Goal: Submit feedback/report problem: Provide input to the site owners about the experience or issues

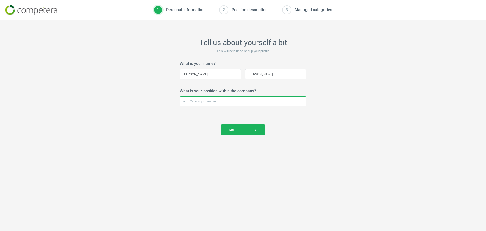
click at [239, 104] on input "What is your position within the company?" at bounding box center [243, 101] width 127 height 10
type input "Analytics Lead"
click at [238, 131] on span "Next arrow_forward" at bounding box center [243, 129] width 28 height 5
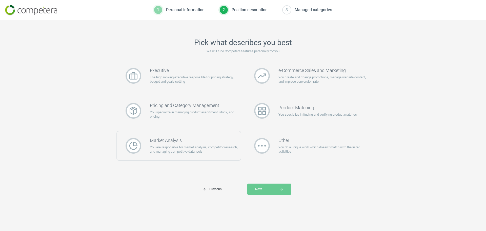
click at [222, 135] on div "Market Analysis You are responsible for market analysis, competitor research, a…" at bounding box center [178, 146] width 125 height 30
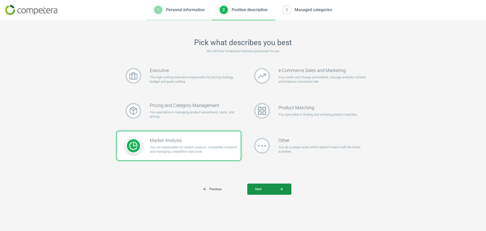
click at [273, 189] on span "Next arrow_forward" at bounding box center [269, 189] width 28 height 5
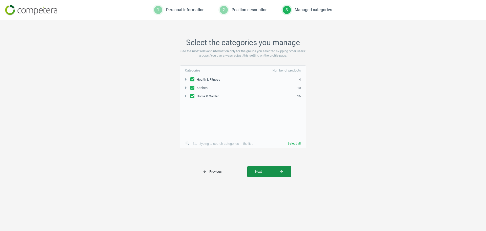
click at [277, 171] on span "Next arrow_forward" at bounding box center [269, 171] width 28 height 5
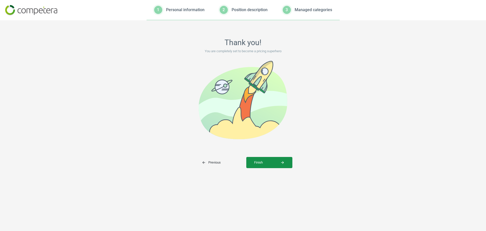
click at [275, 164] on span "Finish arrow_forward" at bounding box center [269, 162] width 30 height 5
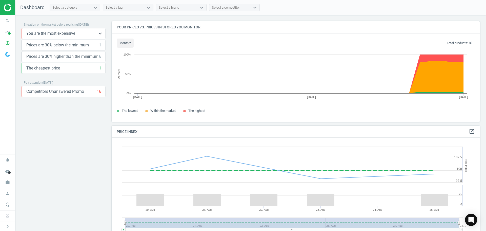
scroll to position [124, 372]
click at [77, 36] on div "You are the most expensive 6 keyboard_arrow_down" at bounding box center [63, 34] width 75 height 6
click at [99, 33] on icon "keyboard_arrow_down" at bounding box center [100, 33] width 6 height 6
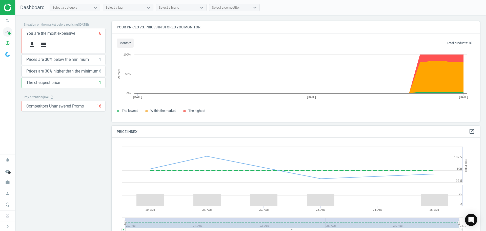
click at [9, 32] on icon "timeline" at bounding box center [8, 32] width 10 height 10
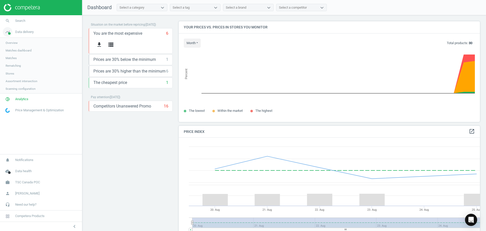
scroll to position [124, 305]
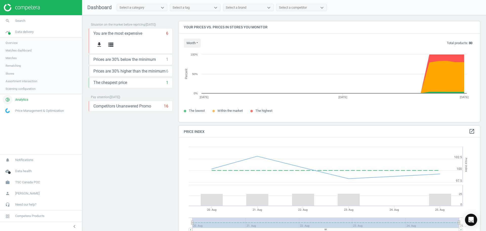
click at [27, 102] on link "pie_chart_outlined Analytics" at bounding box center [41, 99] width 82 height 11
click at [12, 64] on link "Products" at bounding box center [41, 62] width 82 height 8
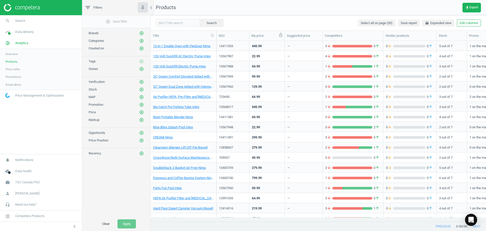
click at [280, 36] on icon at bounding box center [280, 35] width 5 height 5
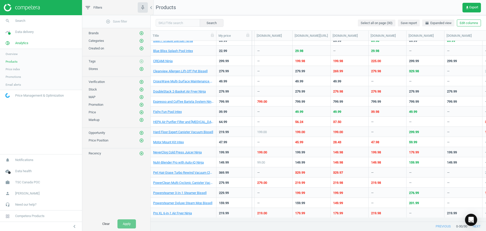
scroll to position [76, 0]
click at [187, 152] on link "NeverClog Cold Press Juicer Ninja" at bounding box center [177, 152] width 49 height 5
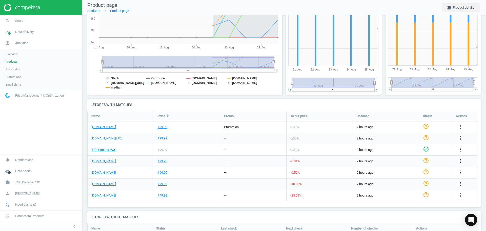
scroll to position [111, 0]
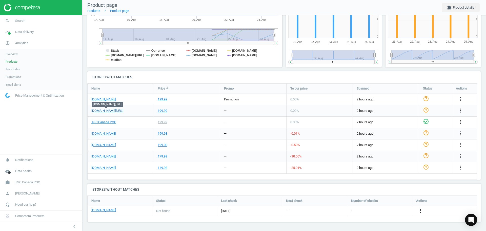
click at [116, 112] on link "[DOMAIN_NAME][URL]" at bounding box center [107, 110] width 32 height 5
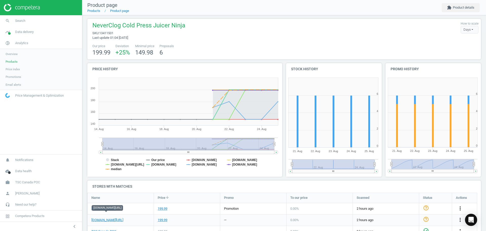
scroll to position [0, 0]
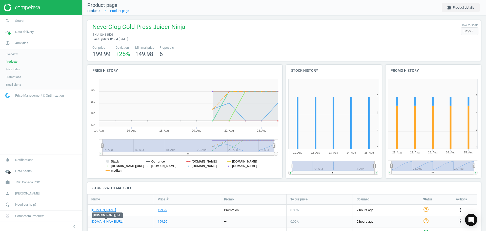
click at [98, 11] on link "Products" at bounding box center [93, 11] width 13 height 4
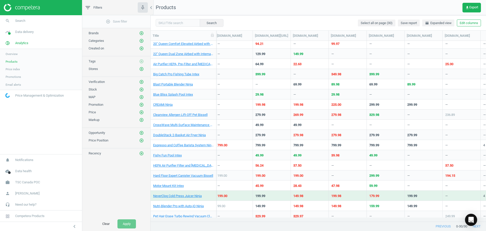
scroll to position [0, 290]
click at [196, 196] on link "NeverClog Cold Press Juicer Ninja" at bounding box center [177, 195] width 49 height 5
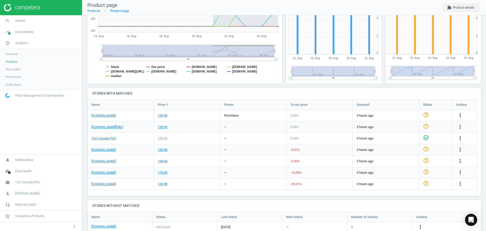
scroll to position [97, 0]
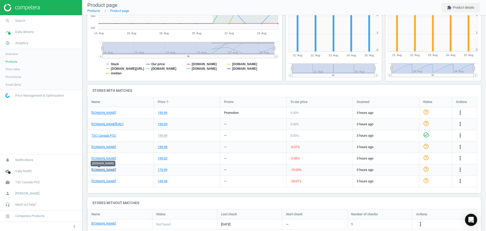
click at [105, 170] on link "[DOMAIN_NAME]" at bounding box center [103, 169] width 25 height 5
click at [162, 180] on div "149.98" at bounding box center [163, 181] width 10 height 5
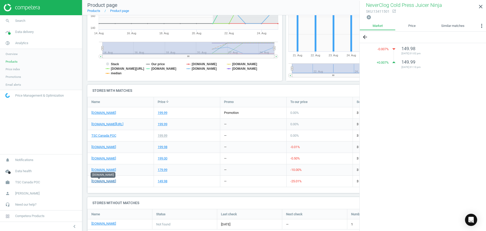
click at [99, 182] on link "[DOMAIN_NAME]" at bounding box center [103, 181] width 25 height 5
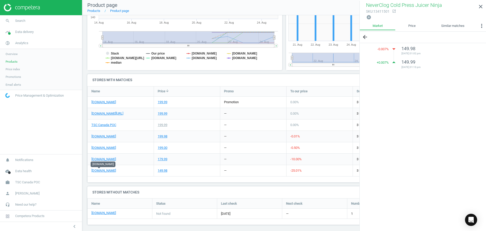
scroll to position [111, 0]
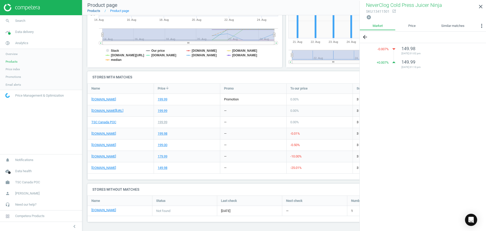
click at [97, 10] on link "Products" at bounding box center [93, 11] width 13 height 4
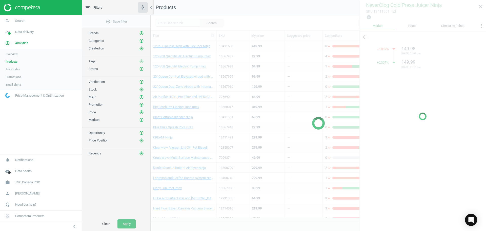
scroll to position [16, 0]
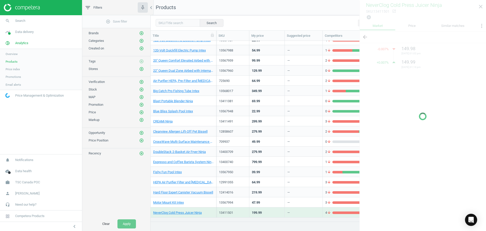
click at [481, 6] on div at bounding box center [422, 116] width 127 height 231
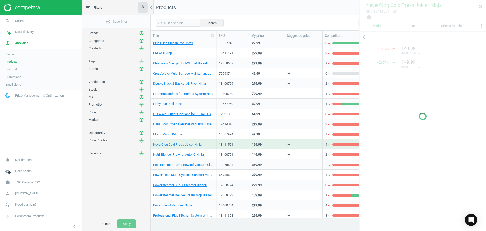
scroll to position [84, 0]
click at [176, 125] on link "Hard Floor Expert Canister Vacuum Bissell" at bounding box center [183, 123] width 60 height 5
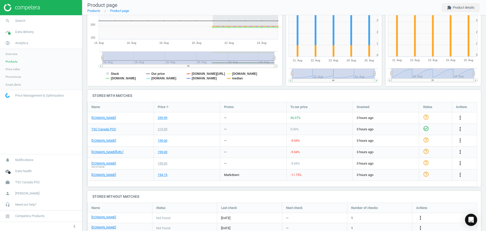
scroll to position [92, 0]
click at [116, 151] on link "[DOMAIN_NAME][URL]" at bounding box center [107, 151] width 32 height 5
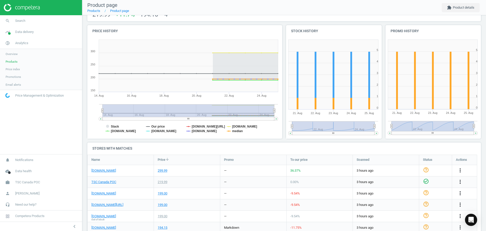
scroll to position [0, 0]
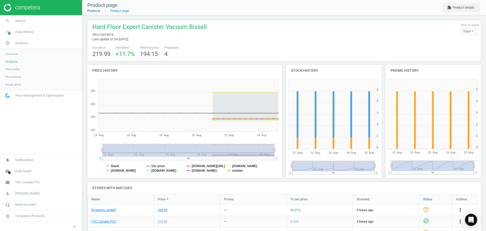
click at [95, 12] on link "Products" at bounding box center [93, 11] width 13 height 4
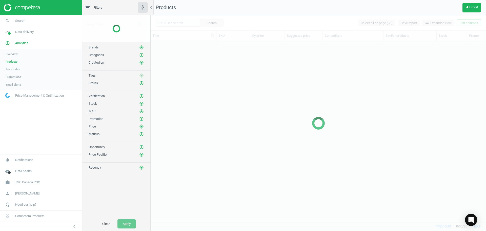
scroll to position [173, 332]
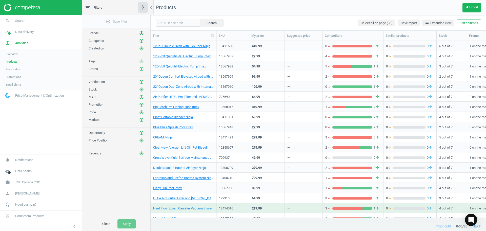
click at [140, 33] on icon "add_circle_outline" at bounding box center [141, 33] width 5 height 5
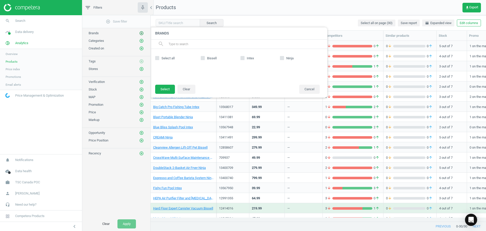
click at [140, 33] on icon "add_circle_outline" at bounding box center [141, 33] width 5 height 5
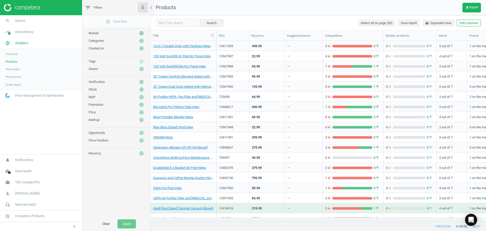
click at [140, 33] on icon "add_circle_outline" at bounding box center [141, 33] width 5 height 5
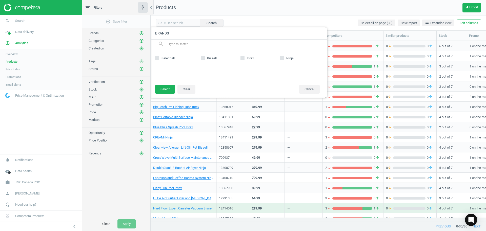
click at [282, 59] on input "Ninja" at bounding box center [281, 57] width 3 height 3
checkbox input "true"
click at [163, 91] on button "Select" at bounding box center [165, 89] width 20 height 9
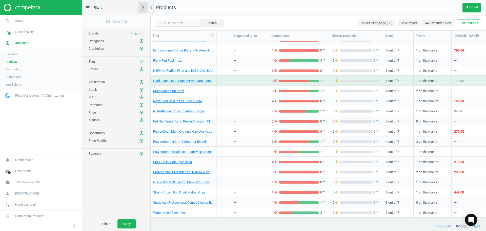
scroll to position [0, 0]
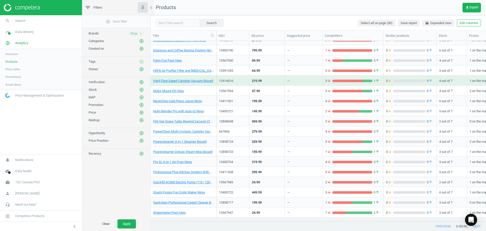
drag, startPoint x: 280, startPoint y: 36, endPoint x: 285, endPoint y: 72, distance: 36.3
click at [0, 0] on icon at bounding box center [0, 0] width 0 height 0
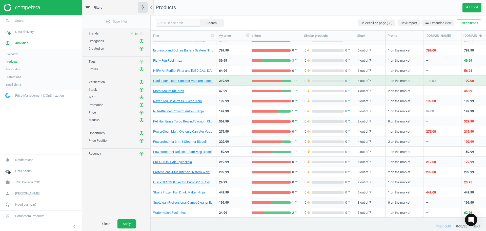
scroll to position [0, 81]
click at [297, 37] on icon at bounding box center [298, 35] width 3 height 4
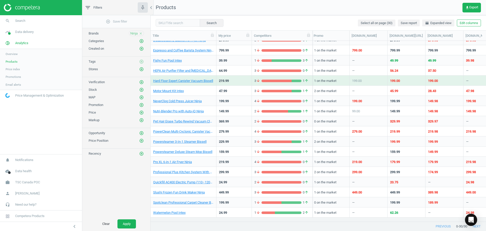
scroll to position [0, 159]
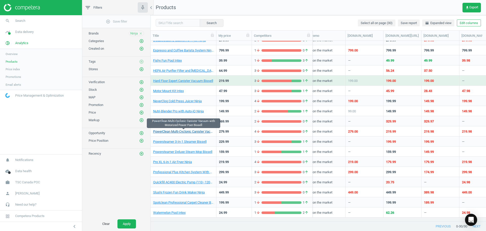
click at [203, 132] on link "PowerClean Multi-Cyclonic Canister Vacuum with Motorized Power Foot Bissell" at bounding box center [183, 131] width 60 height 5
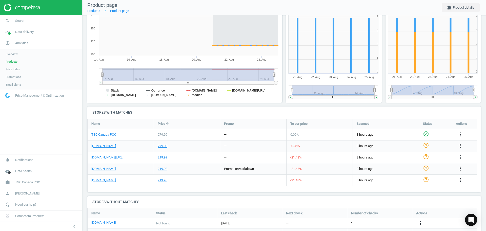
scroll to position [108, 0]
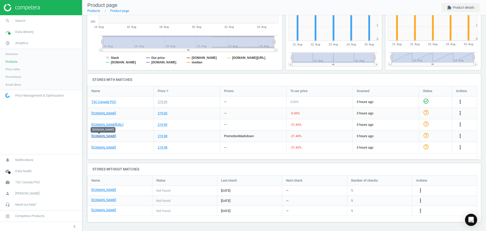
click at [103, 134] on link "[DOMAIN_NAME]" at bounding box center [103, 136] width 25 height 5
click at [17, 77] on span "Promotions" at bounding box center [13, 77] width 15 height 4
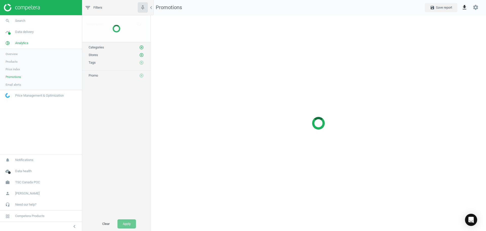
scroll to position [223, 343]
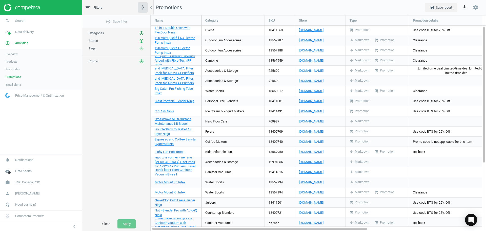
click at [141, 34] on icon "add_circle_outline" at bounding box center [141, 33] width 5 height 5
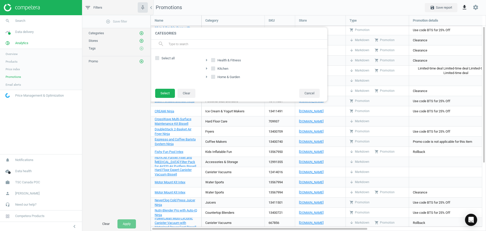
click at [12, 60] on span "Products" at bounding box center [12, 61] width 12 height 4
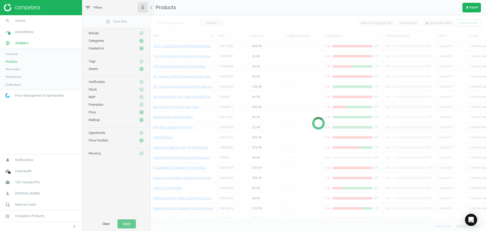
scroll to position [46, 0]
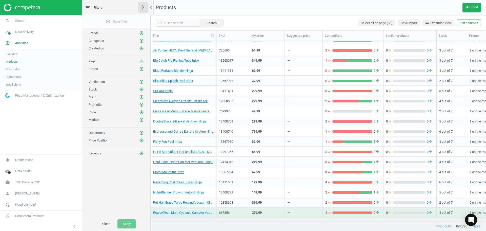
click at [15, 54] on span "Overview" at bounding box center [12, 54] width 12 height 4
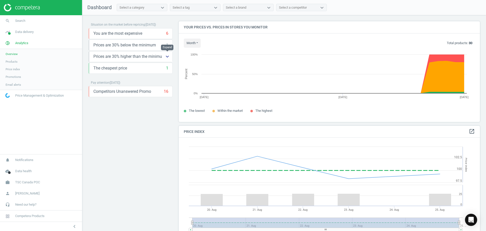
click at [168, 57] on icon "keyboard_arrow_down" at bounding box center [167, 56] width 6 height 6
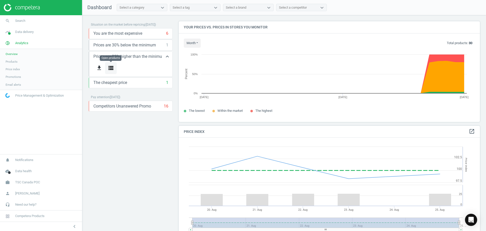
click at [109, 68] on icon "storage" at bounding box center [111, 68] width 6 height 6
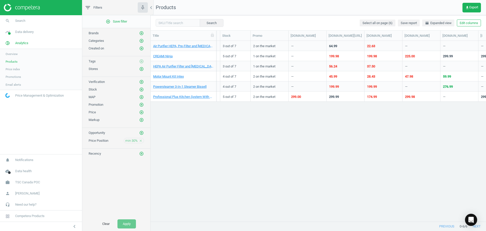
scroll to position [0, 216]
click at [152, 9] on icon "chevron_left" at bounding box center [151, 8] width 6 height 6
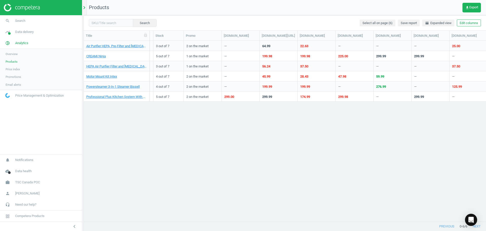
click at [86, 8] on icon "chevron_right" at bounding box center [84, 8] width 6 height 6
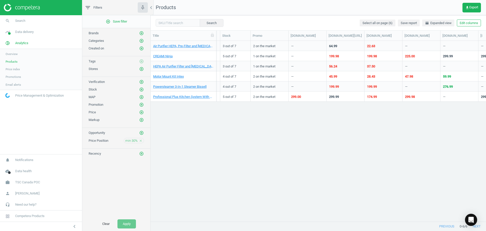
click at [141, 140] on icon "close" at bounding box center [141, 141] width 4 height 4
click at [152, 10] on icon "chevron_left" at bounding box center [151, 8] width 6 height 6
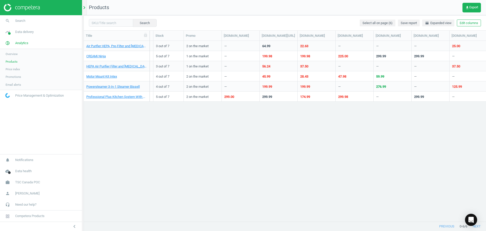
click at [85, 10] on icon "chevron_right" at bounding box center [84, 8] width 6 height 6
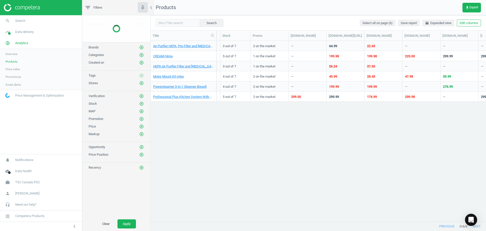
scroll to position [173, 332]
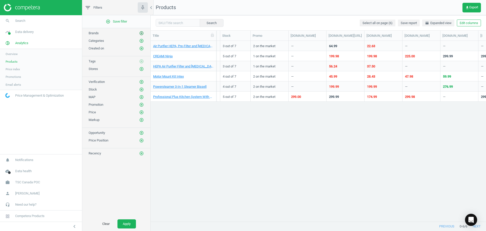
click at [139, 31] on icon "add_circle_outline" at bounding box center [141, 33] width 5 height 5
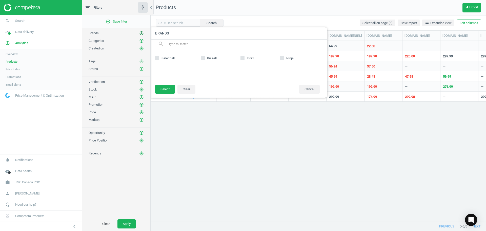
click at [139, 31] on icon "add_circle_outline" at bounding box center [141, 33] width 5 height 5
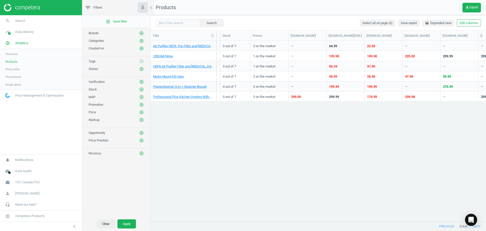
click at [108, 224] on button "Clear" at bounding box center [106, 223] width 18 height 9
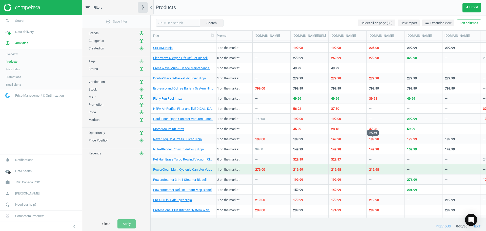
scroll to position [90, 0]
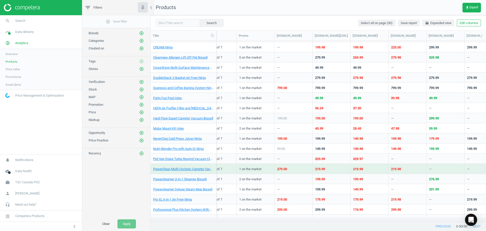
click at [18, 70] on span "Price index" at bounding box center [13, 69] width 14 height 4
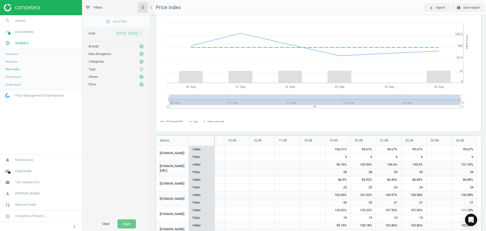
scroll to position [18, 0]
click at [343, 157] on div "5" at bounding box center [337, 156] width 25 height 7
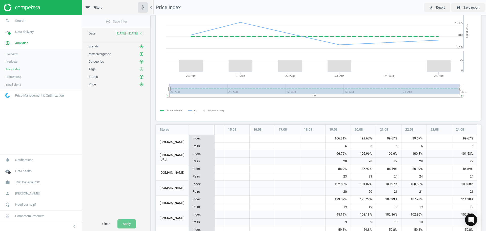
scroll to position [29, 0]
click at [141, 47] on icon "add_circle_outline" at bounding box center [141, 46] width 5 height 5
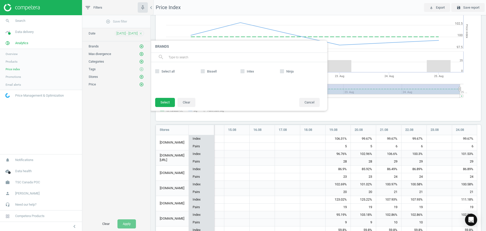
click at [278, 70] on label "Intex" at bounding box center [260, 71] width 40 height 5
click at [244, 70] on input "Intex" at bounding box center [242, 70] width 3 height 3
checkbox input "true"
click at [164, 103] on button "Select" at bounding box center [165, 102] width 20 height 9
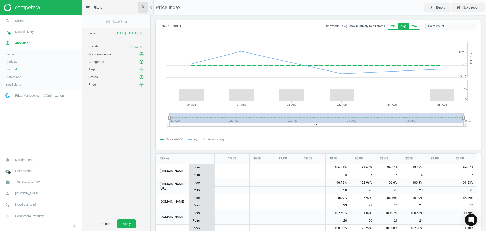
click at [141, 47] on icon "close" at bounding box center [141, 47] width 4 height 4
click at [141, 46] on icon "add_circle_outline" at bounding box center [141, 46] width 5 height 5
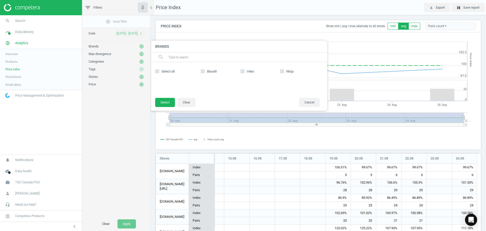
click at [285, 73] on label "Ninja" at bounding box center [300, 71] width 40 height 5
click at [284, 73] on input "Ninja" at bounding box center [281, 70] width 3 height 3
checkbox input "true"
click at [168, 100] on button "Select" at bounding box center [165, 102] width 20 height 9
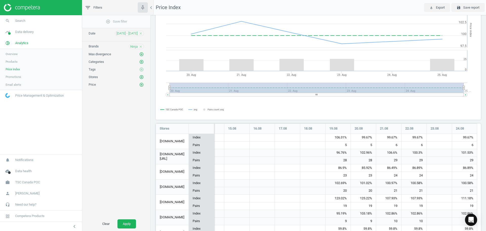
scroll to position [11, 0]
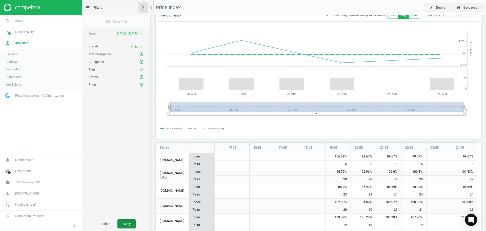
click at [131, 223] on button "Apply" at bounding box center [126, 223] width 18 height 9
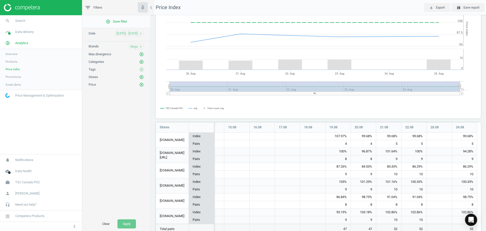
scroll to position [31, 0]
click at [143, 60] on icon "add_circle_outline" at bounding box center [141, 61] width 5 height 5
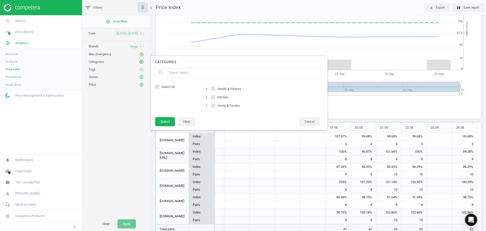
click at [143, 60] on icon "add_circle_outline" at bounding box center [141, 61] width 5 height 5
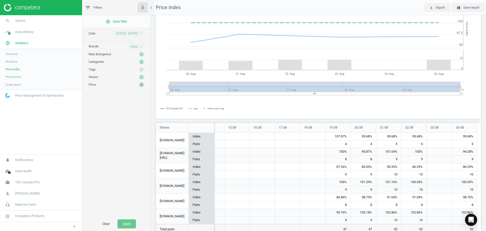
click at [140, 86] on icon "add_circle_outline" at bounding box center [141, 84] width 5 height 5
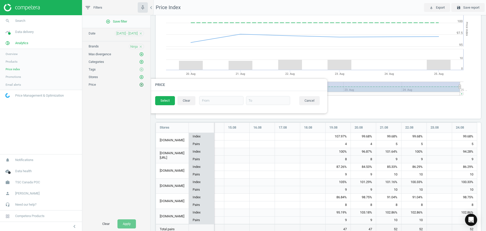
click at [140, 86] on icon "add_circle_outline" at bounding box center [141, 84] width 5 height 5
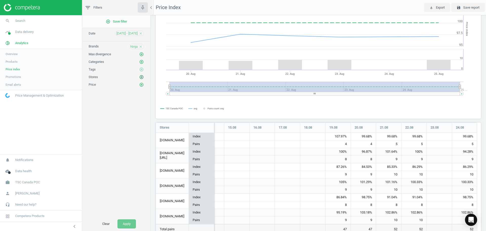
click at [141, 77] on icon "add_circle_outline" at bounding box center [141, 77] width 5 height 5
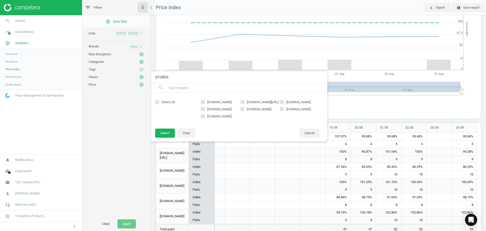
click at [110, 109] on div "add_circle_outline Save filter Date [DATE] - [DATE] close Brands Ninja close Ma…" at bounding box center [116, 115] width 68 height 201
click at [284, 101] on label "[DOMAIN_NAME]" at bounding box center [300, 102] width 40 height 5
click at [284, 101] on input "[DOMAIN_NAME]" at bounding box center [281, 101] width 3 height 3
checkbox input "true"
click at [167, 133] on button "Select" at bounding box center [165, 132] width 20 height 9
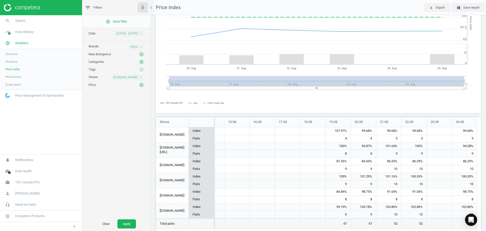
scroll to position [40, 0]
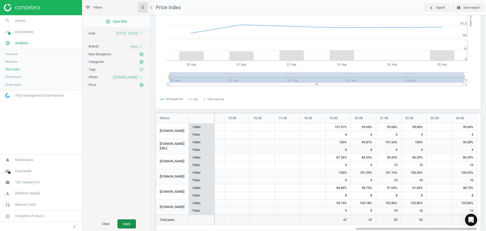
click at [131, 220] on button "Apply" at bounding box center [126, 223] width 18 height 9
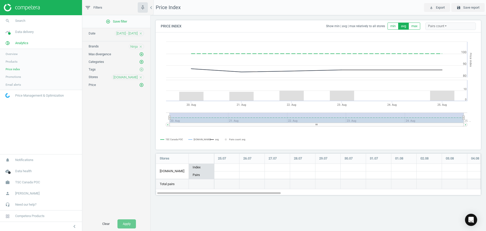
scroll to position [50, 333]
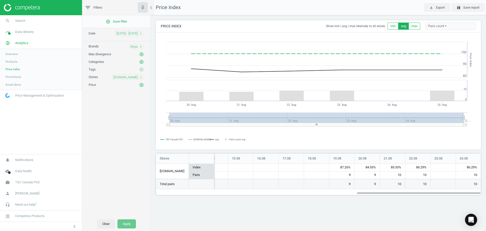
click at [105, 223] on button "Clear" at bounding box center [106, 223] width 18 height 9
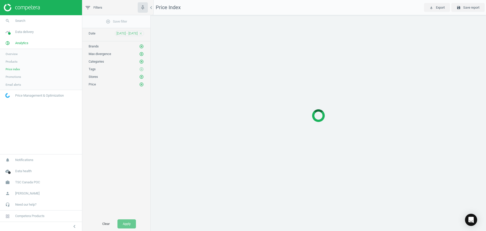
click at [16, 78] on span "Promotions" at bounding box center [13, 77] width 15 height 4
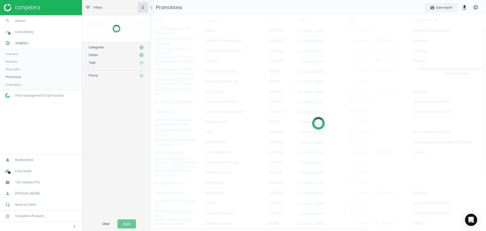
scroll to position [223, 343]
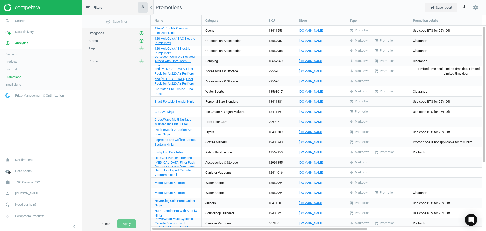
click at [16, 78] on span "Promotions" at bounding box center [13, 77] width 15 height 4
click at [21, 32] on span "Data delivery" at bounding box center [24, 32] width 18 height 5
click at [25, 82] on span "Assortment intersection" at bounding box center [22, 81] width 32 height 4
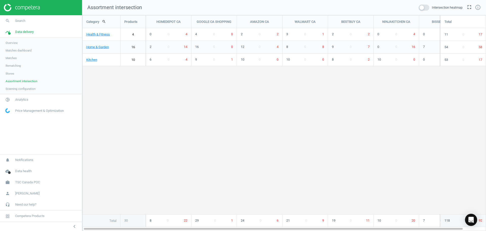
scroll to position [223, 411]
click at [425, 10] on span at bounding box center [424, 8] width 11 height 6
click at [0, 0] on input "checkbox" at bounding box center [0, 0] width 0 height 0
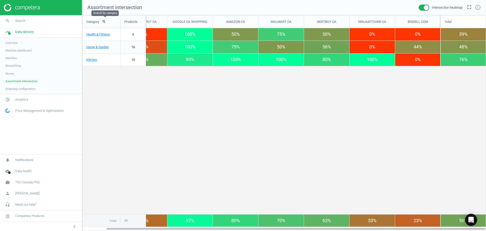
click at [104, 22] on button "search" at bounding box center [104, 21] width 10 height 9
click at [185, 137] on div "search close Products HOMEDEPOT CA GOOGLE CA SHOPPING AMAZON [GEOGRAPHIC_DATA] …" at bounding box center [284, 120] width 403 height 211
click at [11, 73] on span "Stores" at bounding box center [10, 73] width 9 height 4
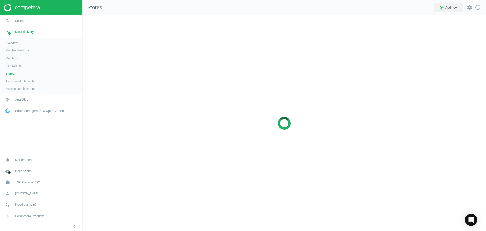
scroll to position [223, 411]
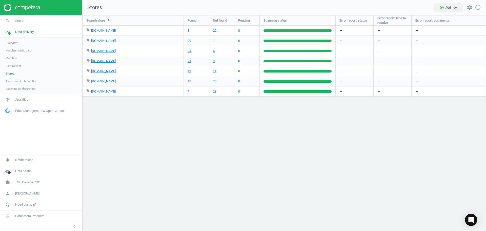
click at [24, 51] on span "Matches dashboard" at bounding box center [19, 50] width 26 height 4
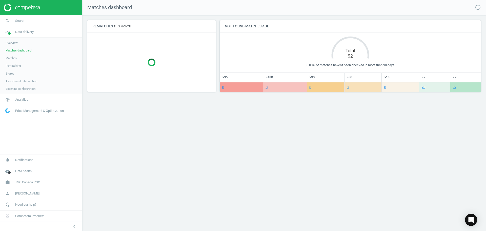
click at [12, 42] on span "Overview" at bounding box center [12, 43] width 12 height 4
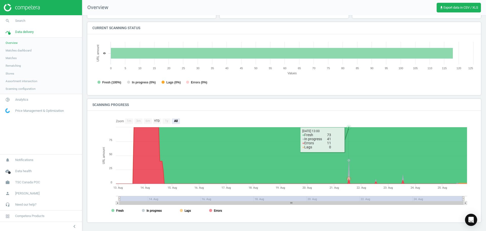
scroll to position [40, 0]
click at [23, 102] on link "pie_chart_outlined Analytics" at bounding box center [41, 99] width 82 height 11
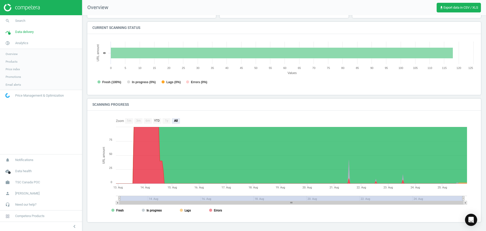
click at [11, 52] on span "Overview" at bounding box center [12, 54] width 12 height 4
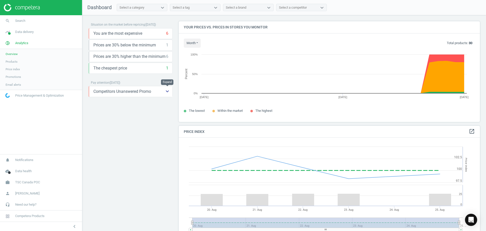
click at [168, 92] on icon "keyboard_arrow_down" at bounding box center [167, 91] width 6 height 6
click at [144, 93] on span "Competitors Unanswered Promo" at bounding box center [122, 92] width 58 height 6
click at [113, 102] on icon "storage" at bounding box center [111, 102] width 6 height 6
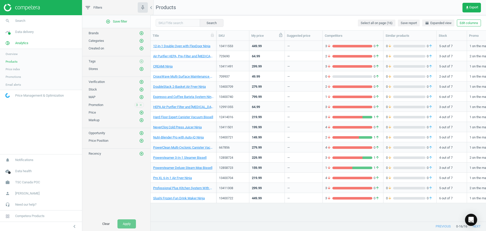
click at [281, 38] on span at bounding box center [280, 36] width 5 height 6
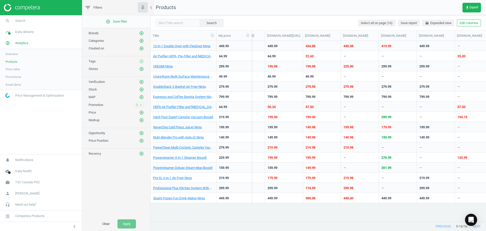
scroll to position [0, 278]
click at [275, 68] on div "199.98" at bounding box center [273, 66] width 10 height 5
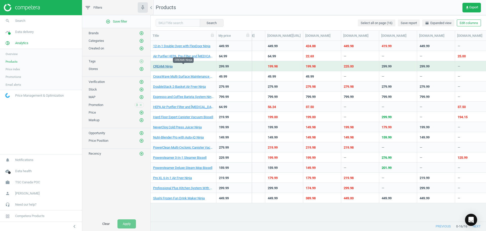
click at [166, 67] on link "CREAMi Ninja" at bounding box center [162, 66] width 19 height 5
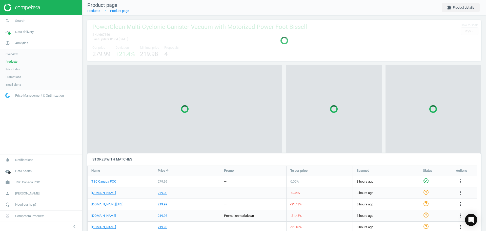
scroll to position [55, 398]
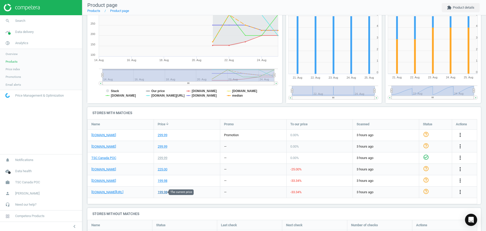
click at [162, 191] on div "199.98" at bounding box center [163, 192] width 10 height 5
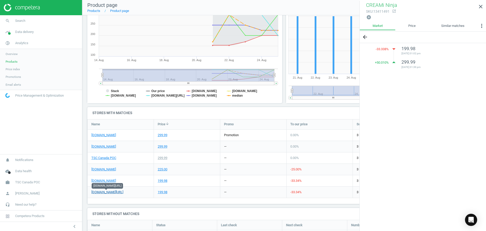
click at [113, 192] on link "[DOMAIN_NAME][URL]" at bounding box center [107, 192] width 32 height 5
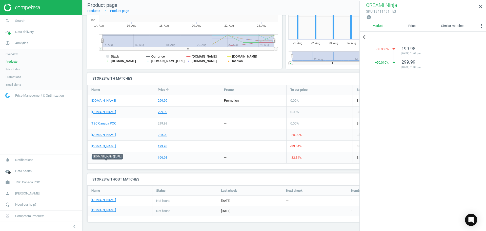
scroll to position [0, 0]
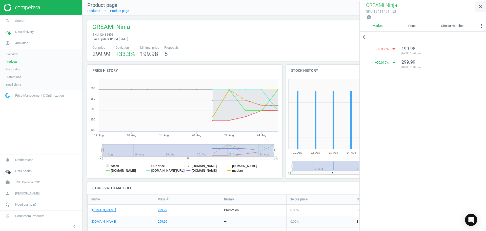
click at [481, 9] on icon "close" at bounding box center [481, 7] width 6 height 6
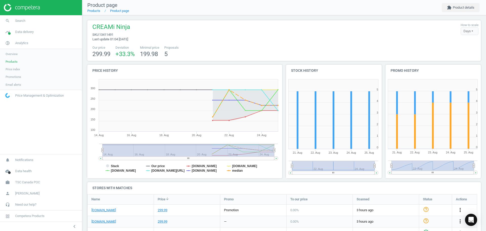
click at [12, 55] on span "Overview" at bounding box center [12, 54] width 12 height 4
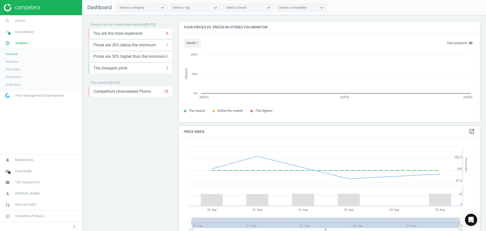
scroll to position [124, 305]
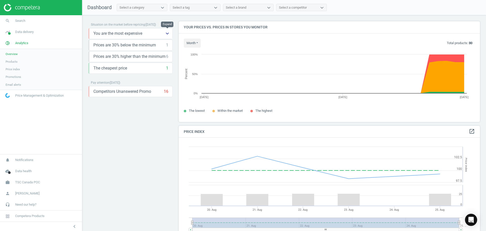
click at [168, 34] on icon "keyboard_arrow_down" at bounding box center [167, 33] width 6 height 6
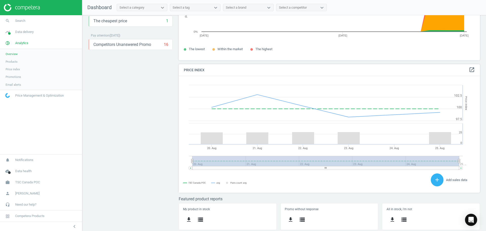
scroll to position [0, 0]
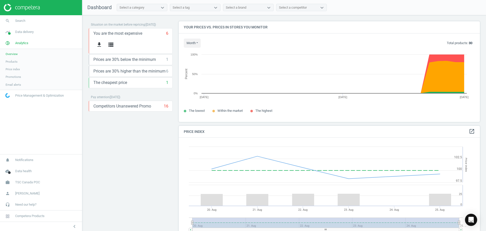
click at [12, 62] on span "Products" at bounding box center [12, 61] width 12 height 4
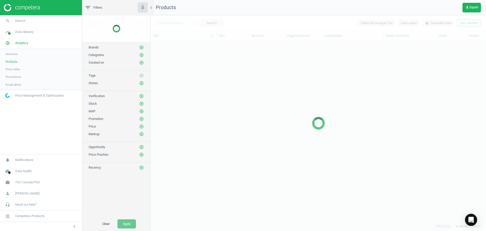
scroll to position [173, 332]
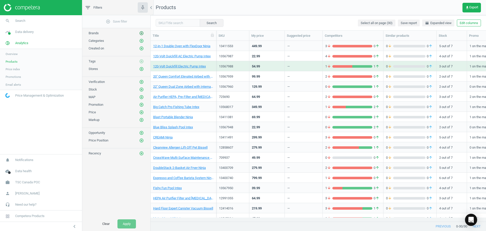
click at [142, 33] on icon "add_circle_outline" at bounding box center [141, 33] width 5 height 5
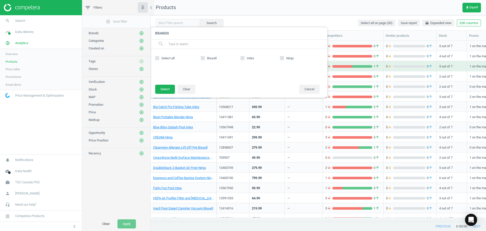
click at [279, 56] on label "Intex" at bounding box center [260, 58] width 40 height 5
click at [244, 56] on input "Intex" at bounding box center [242, 57] width 3 height 3
checkbox input "true"
click at [165, 90] on button "Select" at bounding box center [165, 89] width 20 height 9
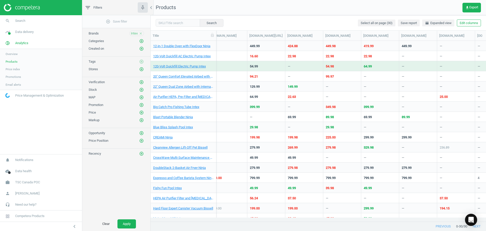
scroll to position [0, 296]
click at [190, 108] on link "Big Catch Pro Fishing Tube Intex" at bounding box center [176, 107] width 46 height 5
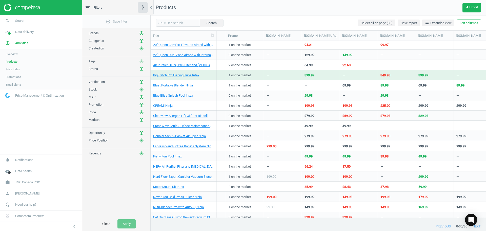
scroll to position [0, 241]
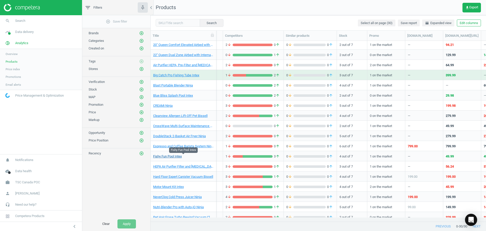
click at [180, 154] on link "Fishy Fun Pool Intex" at bounding box center [167, 156] width 29 height 5
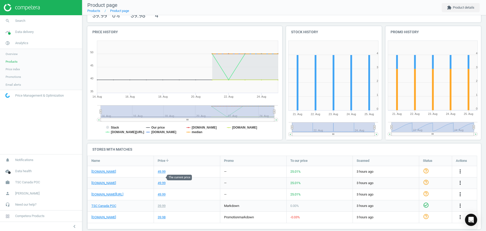
scroll to position [44, 0]
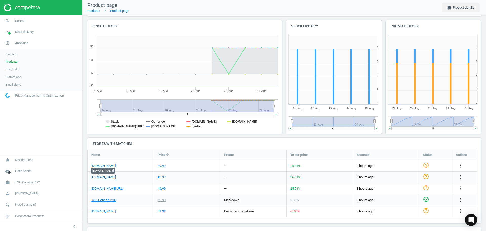
click at [97, 178] on link "[DOMAIN_NAME]" at bounding box center [103, 177] width 25 height 5
click at [101, 210] on link "[DOMAIN_NAME]" at bounding box center [103, 211] width 25 height 5
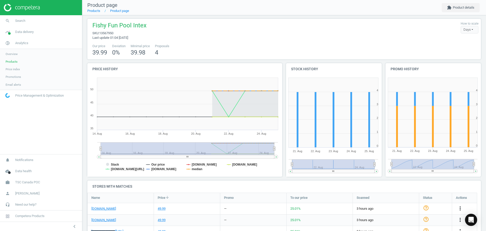
scroll to position [0, 0]
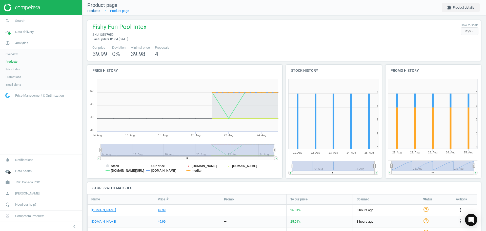
click at [92, 11] on link "Products" at bounding box center [93, 11] width 13 height 4
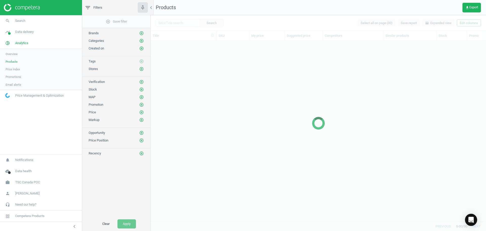
scroll to position [173, 332]
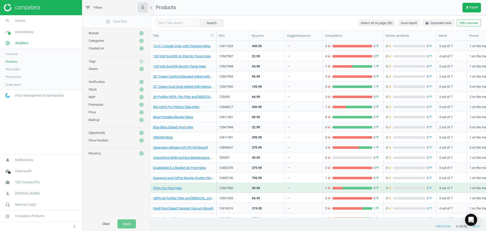
click at [18, 69] on span "Price index" at bounding box center [13, 69] width 14 height 4
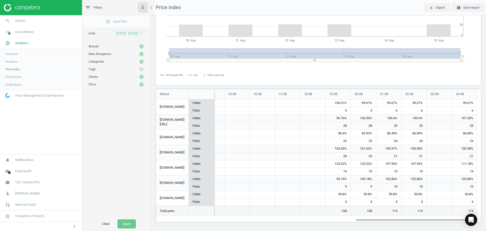
scroll to position [64, 0]
click at [141, 46] on icon "add_circle_outline" at bounding box center [141, 46] width 5 height 5
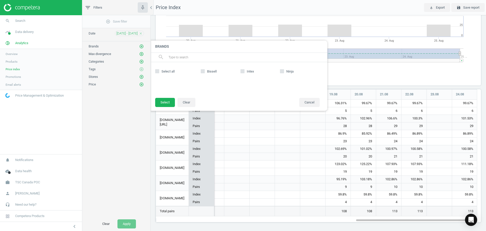
click at [95, 97] on div "add_circle_outline Save filter Date [DATE] - [DATE] close Brands add_circle_out…" at bounding box center [116, 115] width 68 height 201
click at [6, 61] on span "Products" at bounding box center [12, 61] width 12 height 4
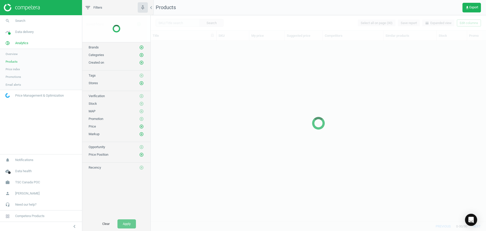
scroll to position [173, 332]
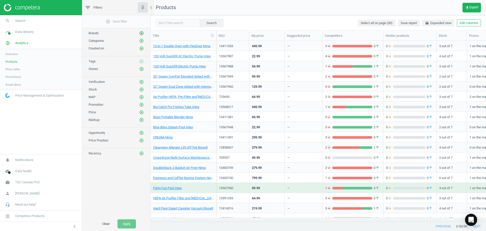
click at [142, 32] on icon "add_circle_outline" at bounding box center [141, 33] width 5 height 5
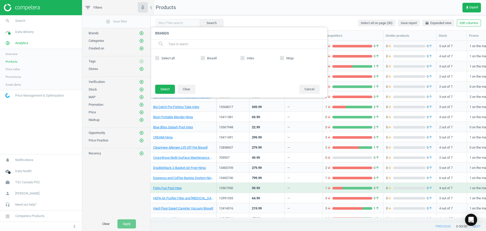
click at [202, 56] on input "Bissell" at bounding box center [202, 57] width 3 height 3
checkbox input "true"
click at [166, 90] on button "Select" at bounding box center [165, 89] width 20 height 9
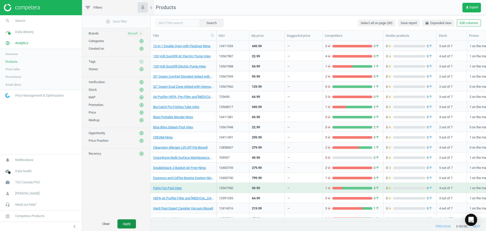
click at [130, 224] on button "Apply" at bounding box center [126, 223] width 18 height 9
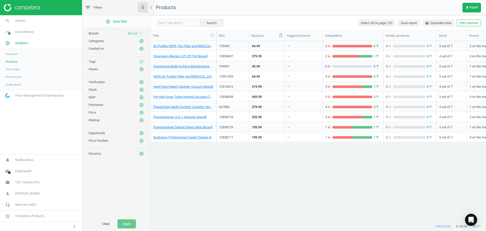
click at [280, 37] on span at bounding box center [280, 36] width 5 height 6
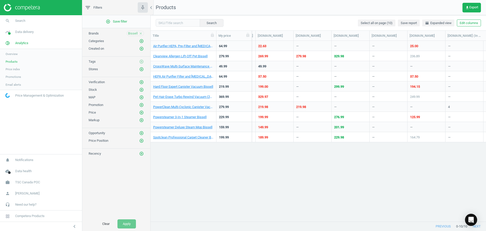
scroll to position [0, 348]
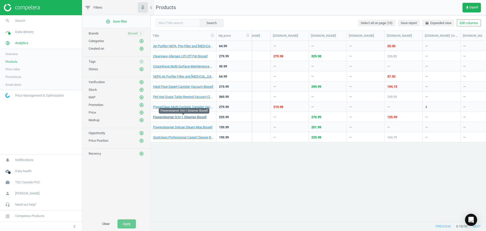
click at [198, 116] on link "Powersteamer 3-In-1 Steamer Bissell" at bounding box center [179, 117] width 53 height 5
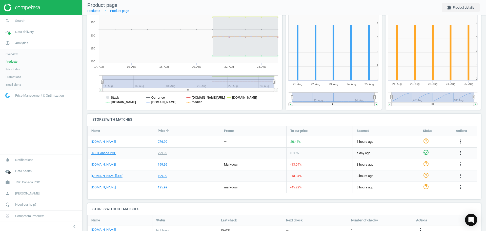
scroll to position [108, 0]
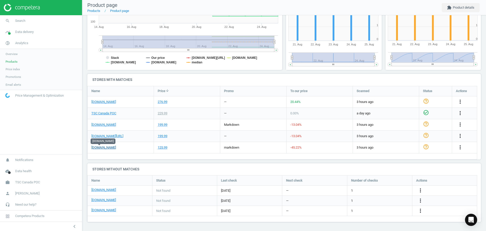
click at [104, 148] on link "[DOMAIN_NAME]" at bounding box center [103, 147] width 25 height 5
click at [101, 148] on link "[DOMAIN_NAME]" at bounding box center [103, 147] width 25 height 5
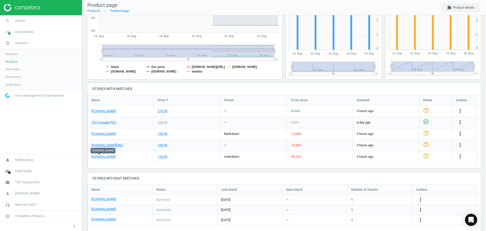
scroll to position [99, 0]
click at [460, 158] on icon "more_vert" at bounding box center [460, 156] width 6 height 6
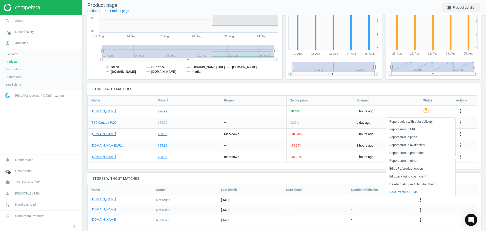
click at [411, 136] on link "Report error in price" at bounding box center [420, 137] width 69 height 8
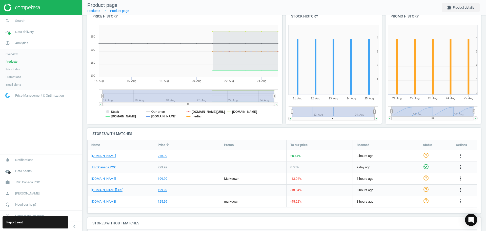
scroll to position [0, 0]
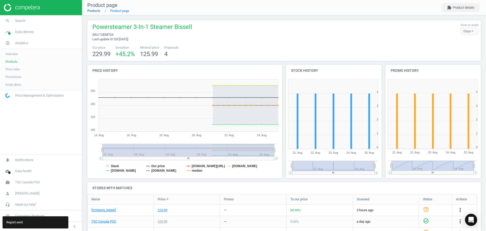
click at [95, 11] on link "Products" at bounding box center [93, 11] width 13 height 4
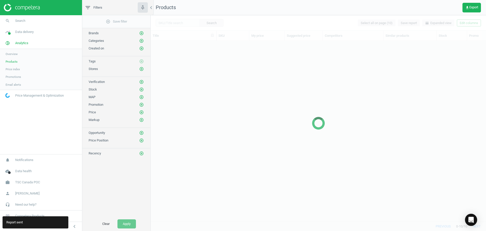
scroll to position [173, 332]
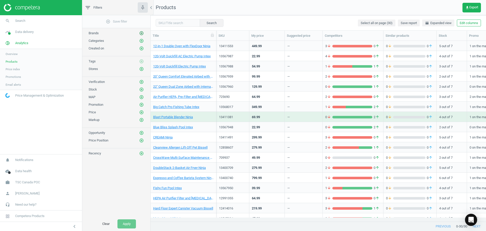
click at [141, 33] on icon "add_circle_outline" at bounding box center [141, 33] width 5 height 5
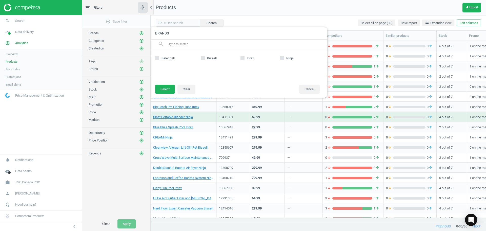
click at [202, 58] on input "Bissell" at bounding box center [202, 57] width 3 height 3
checkbox input "true"
click at [162, 91] on button "Select" at bounding box center [165, 89] width 20 height 9
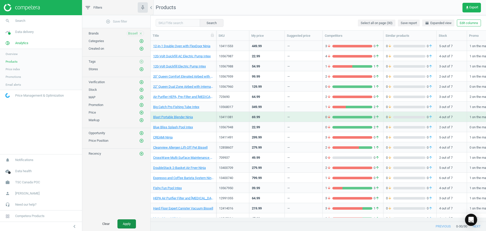
click at [130, 222] on button "Apply" at bounding box center [126, 223] width 18 height 9
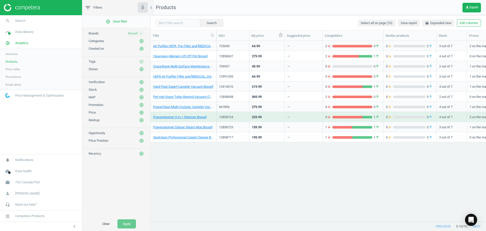
click at [280, 37] on icon at bounding box center [280, 35] width 5 height 5
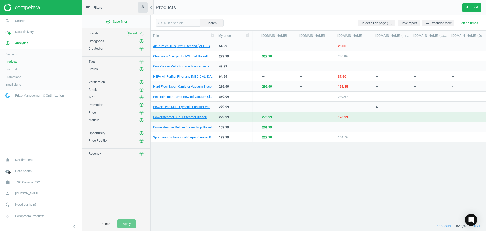
scroll to position [0, 382]
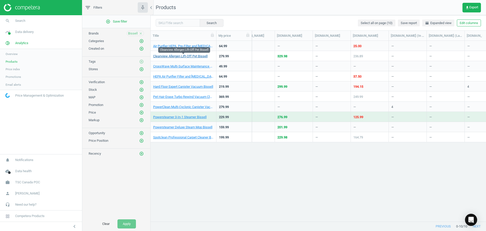
click at [198, 57] on link "Cleanview Allergen Lift-Off Pet Bissell" at bounding box center [180, 56] width 54 height 5
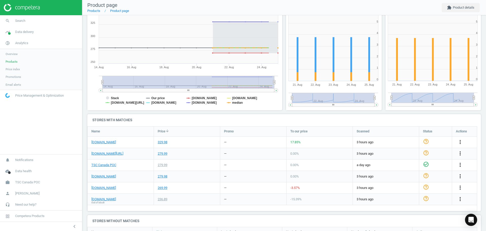
scroll to position [68, 0]
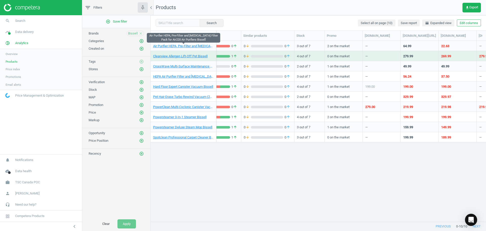
scroll to position [0, 142]
click at [201, 48] on link "Air Purifier HEPA, Pre-Filter and [MEDICAL_DATA] Filter Pack for Air220 Air Pur…" at bounding box center [183, 46] width 60 height 5
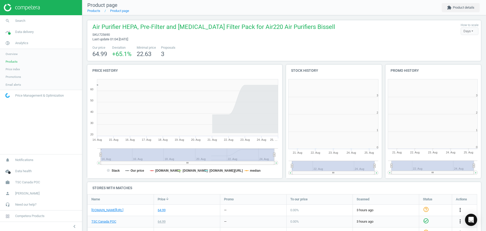
scroll to position [70, 398]
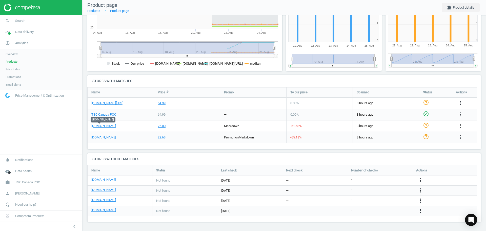
click at [460, 126] on icon "more_vert" at bounding box center [460, 125] width 6 height 6
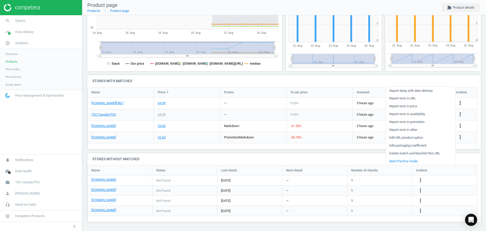
click at [408, 106] on link "Report error in price" at bounding box center [420, 106] width 69 height 8
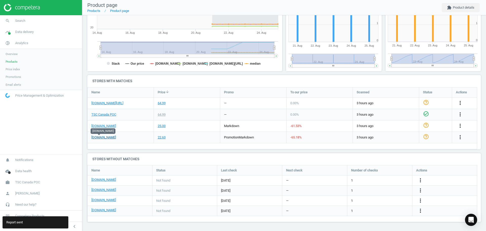
click at [99, 139] on link "[DOMAIN_NAME]" at bounding box center [103, 137] width 25 height 5
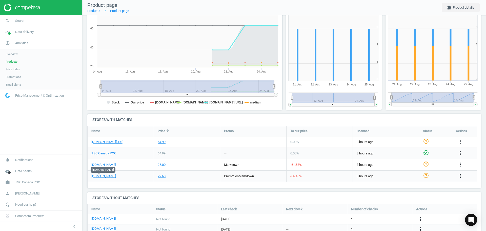
scroll to position [107, 0]
